Goal: Transaction & Acquisition: Purchase product/service

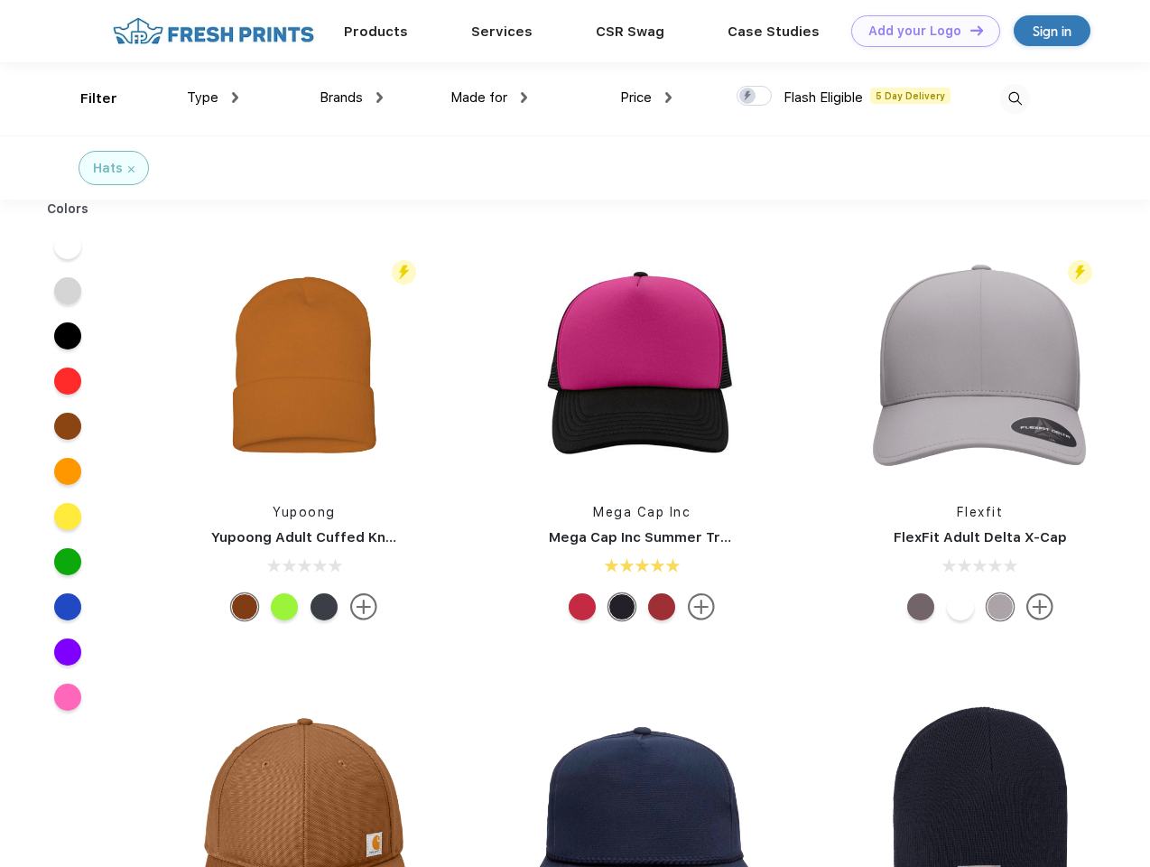
scroll to position [1, 0]
click at [919, 31] on link "Add your Logo Design Tool" at bounding box center [926, 31] width 149 height 32
click at [0, 0] on div "Design Tool" at bounding box center [0, 0] width 0 height 0
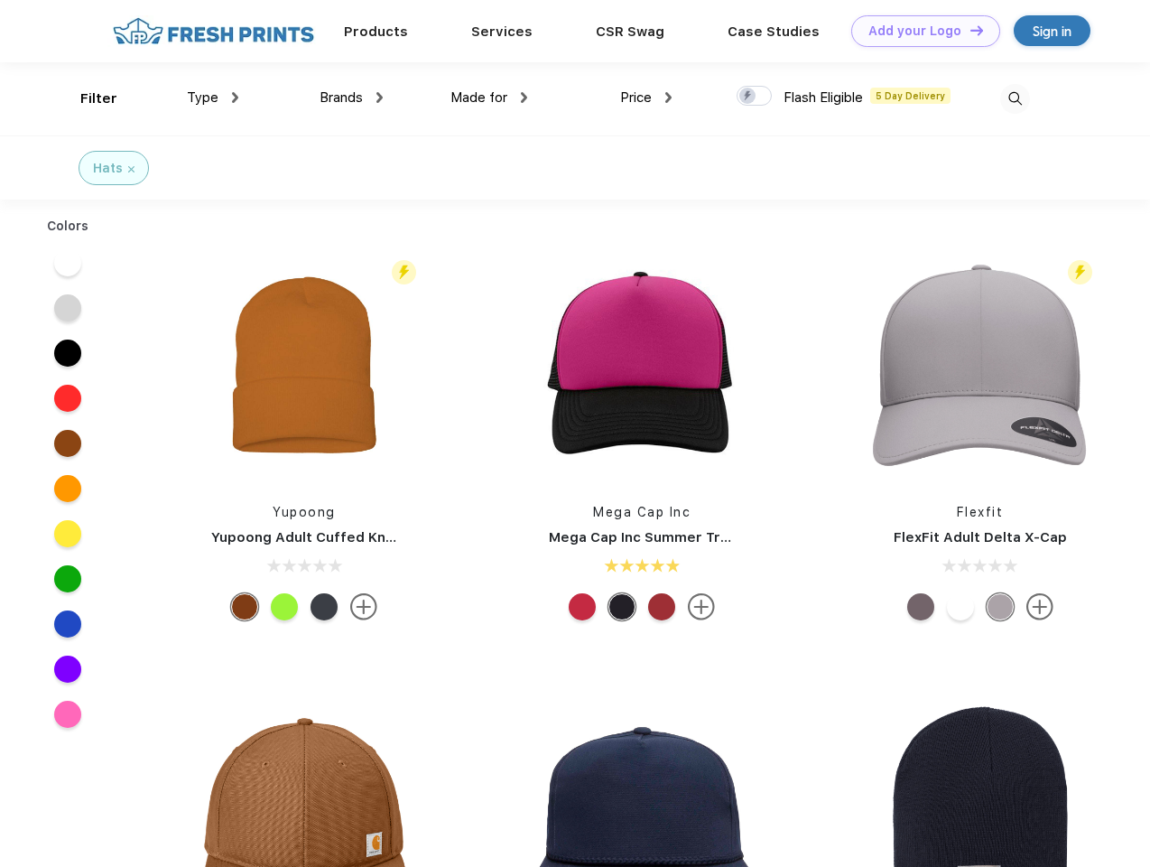
click at [969, 30] on link "Add your Logo Design Tool" at bounding box center [926, 31] width 149 height 32
click at [87, 98] on div "Filter" at bounding box center [98, 98] width 37 height 21
click at [213, 98] on span "Type" at bounding box center [203, 97] width 32 height 16
click at [351, 98] on span "Brands" at bounding box center [341, 97] width 43 height 16
click at [489, 98] on span "Made for" at bounding box center [479, 97] width 57 height 16
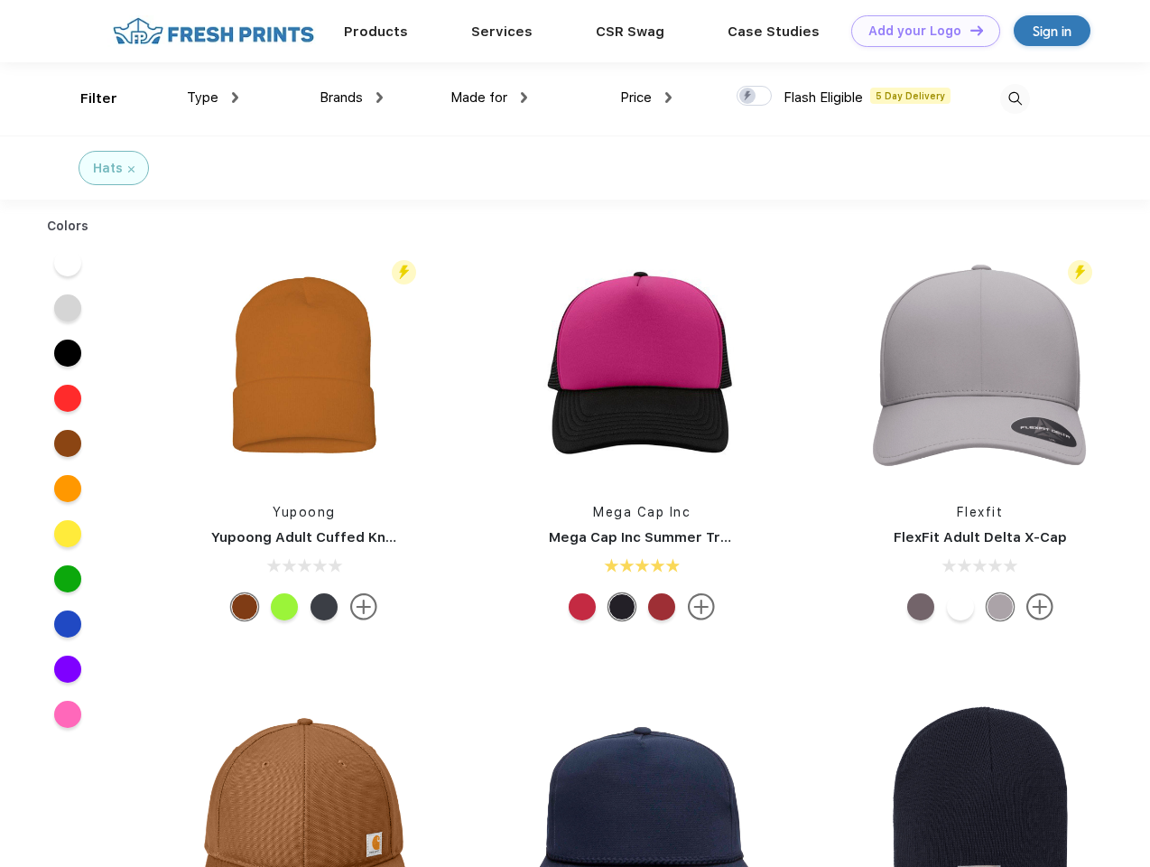
click at [647, 98] on span "Price" at bounding box center [636, 97] width 32 height 16
click at [755, 97] on div at bounding box center [754, 96] width 35 height 20
click at [749, 97] on input "checkbox" at bounding box center [743, 91] width 12 height 12
click at [1015, 98] on img at bounding box center [1016, 99] width 30 height 30
